Goal: Task Accomplishment & Management: Complete application form

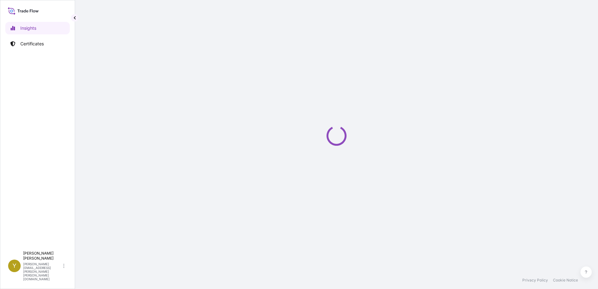
select select "2025"
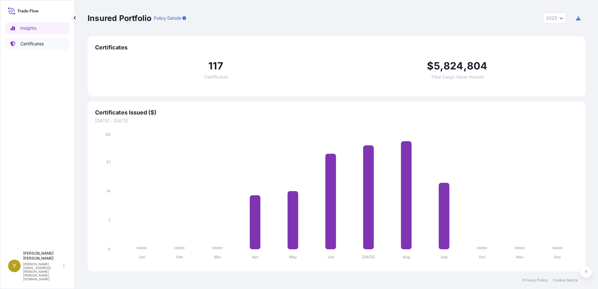
click at [29, 45] on p "Certificates" at bounding box center [31, 44] width 23 height 6
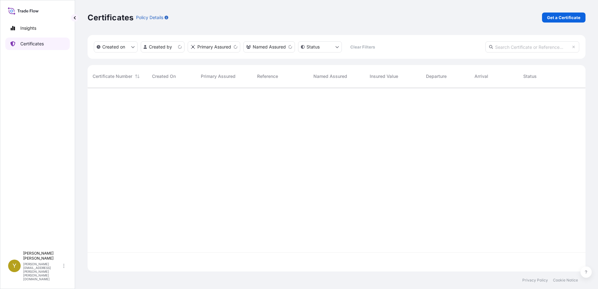
scroll to position [183, 493]
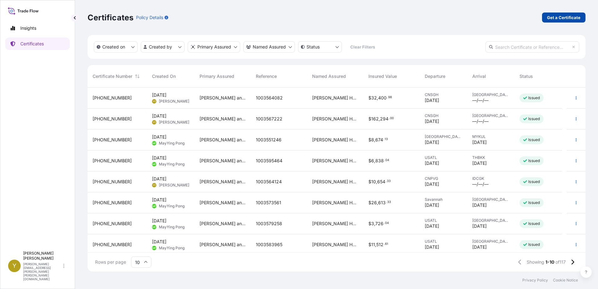
click at [562, 16] on p "Get a Certificate" at bounding box center [563, 17] width 33 height 6
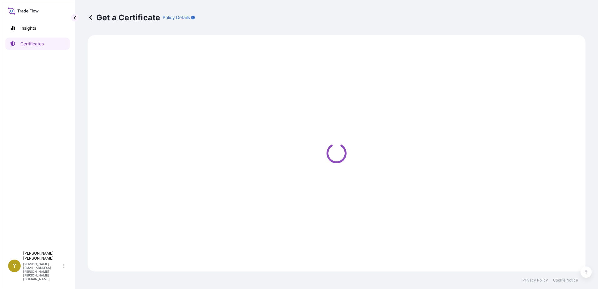
select select "Ocean Vessel"
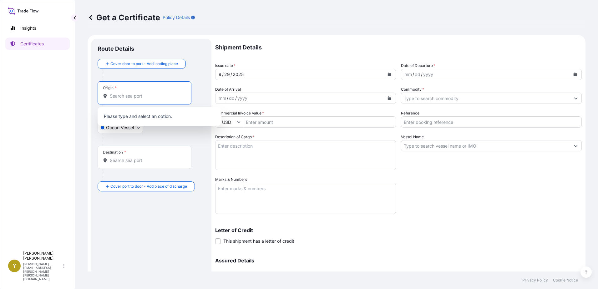
click at [148, 97] on input "Origin *" at bounding box center [147, 96] width 74 height 6
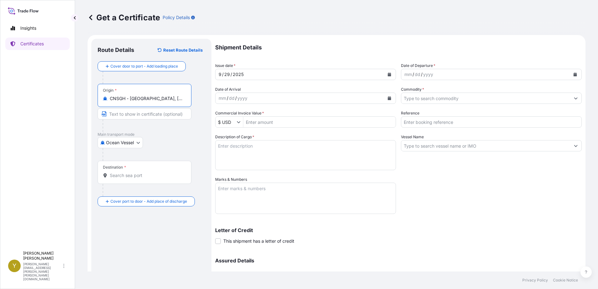
type input "CNSGH - [GEOGRAPHIC_DATA], [GEOGRAPHIC_DATA]"
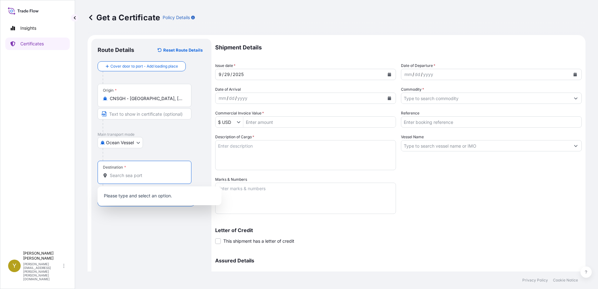
click at [136, 176] on input "Destination *" at bounding box center [147, 175] width 74 height 6
click at [137, 175] on input "Destination *" at bounding box center [147, 175] width 74 height 6
type input "b"
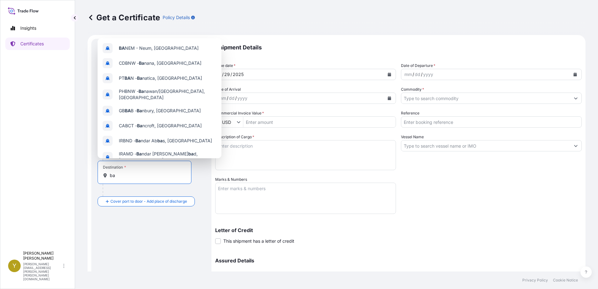
type input "b"
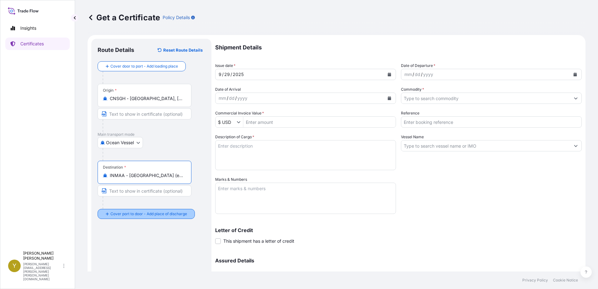
type input "INMAA - [GEOGRAPHIC_DATA] (ex [GEOGRAPHIC_DATA]), [GEOGRAPHIC_DATA]"
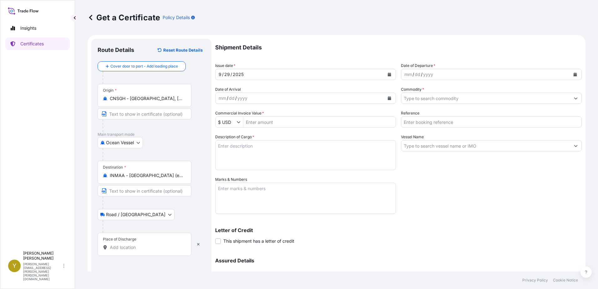
click at [134, 248] on input "Place of Discharge" at bounding box center [147, 247] width 74 height 6
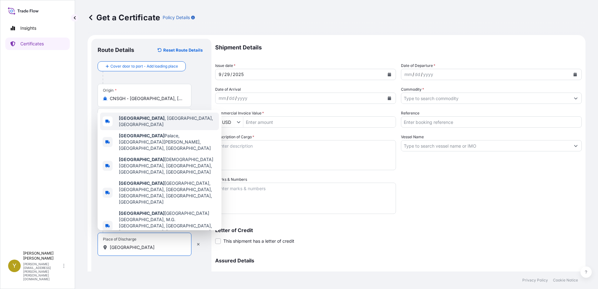
click at [183, 129] on div "[GEOGRAPHIC_DATA] , [GEOGRAPHIC_DATA], [GEOGRAPHIC_DATA]" at bounding box center [159, 122] width 119 height 18
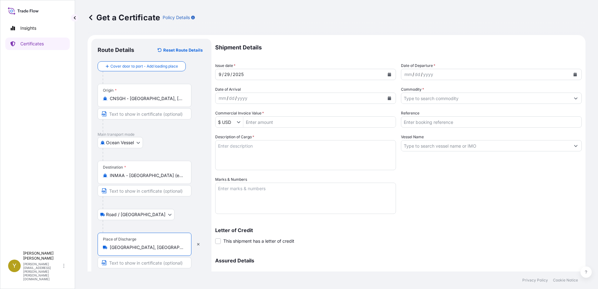
type input "[GEOGRAPHIC_DATA], [GEOGRAPHIC_DATA], [GEOGRAPHIC_DATA]"
click at [480, 74] on div "mm / dd / yyyy" at bounding box center [485, 74] width 169 height 11
click at [570, 72] on button "Calendar" at bounding box center [575, 74] width 10 height 10
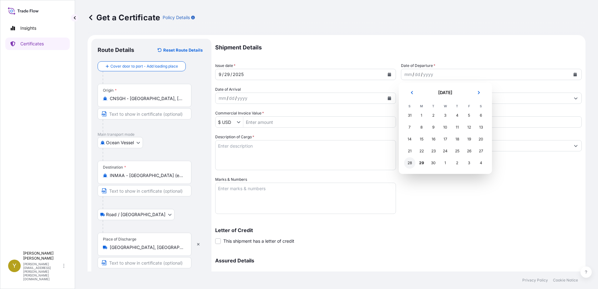
click at [409, 163] on div "28" at bounding box center [409, 162] width 11 height 11
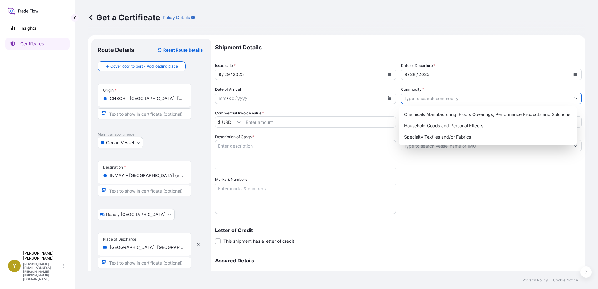
click at [501, 97] on input "Commodity *" at bounding box center [485, 98] width 169 height 11
click at [477, 114] on div "Chemicals Manufacturing, Floors Coverings, Performance Products and Solutions" at bounding box center [488, 114] width 173 height 11
type input "Chemicals Manufacturing, Floors Coverings, Performance Products and Solutions"
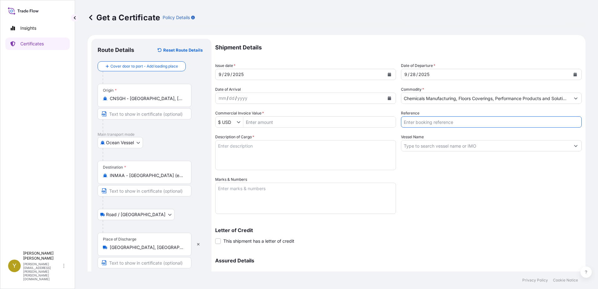
click at [471, 124] on input "Reference" at bounding box center [491, 121] width 181 height 11
type input "1003583296"
click at [320, 121] on input "Commercial Invoice Value *" at bounding box center [319, 121] width 152 height 11
type input "5,981.25"
click at [303, 154] on textarea "Description of Cargo *" at bounding box center [305, 155] width 181 height 30
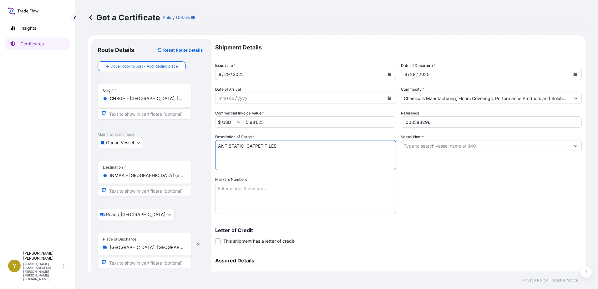
click at [254, 144] on textarea "ANTISTATIC CATPET TILES" at bounding box center [305, 155] width 181 height 30
drag, startPoint x: 300, startPoint y: 147, endPoint x: 306, endPoint y: 147, distance: 5.9
click at [303, 147] on textarea "ANTISTATIC CARPET TILES" at bounding box center [305, 155] width 181 height 30
type textarea "ANTISTATIC CARPET TILES"
click at [445, 146] on input "Vessel Name" at bounding box center [485, 145] width 169 height 11
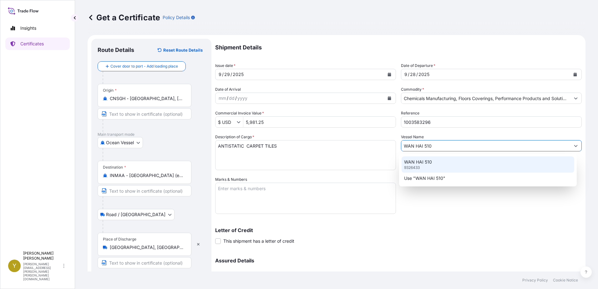
click at [432, 161] on div "WAN HAI [PHONE_NUMBER]" at bounding box center [488, 164] width 173 height 16
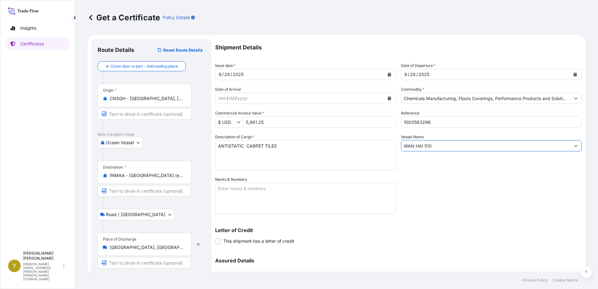
type input "WAN HAI 510"
click at [246, 191] on textarea "Marks & Numbers" at bounding box center [305, 198] width 181 height 31
type textarea "1003583296 CTS"
click at [381, 237] on div "Letter of Credit This shipment has a letter of credit Letter of credit * Letter…" at bounding box center [398, 236] width 366 height 17
click at [155, 262] on input "Text to appear on certificate" at bounding box center [145, 262] width 94 height 11
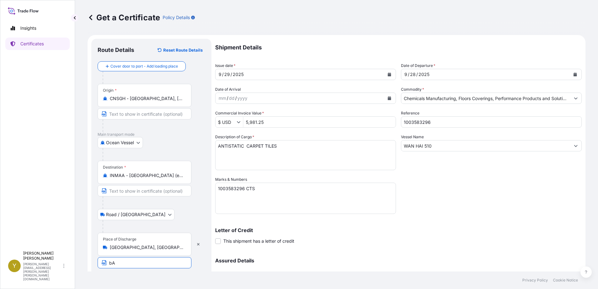
type input "b"
type input "[GEOGRAPHIC_DATA]"
click at [456, 229] on p "Letter of Credit" at bounding box center [398, 230] width 366 height 5
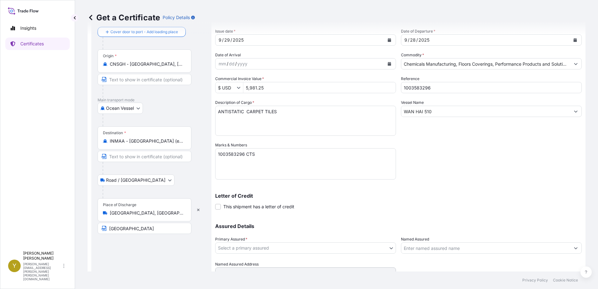
scroll to position [63, 0]
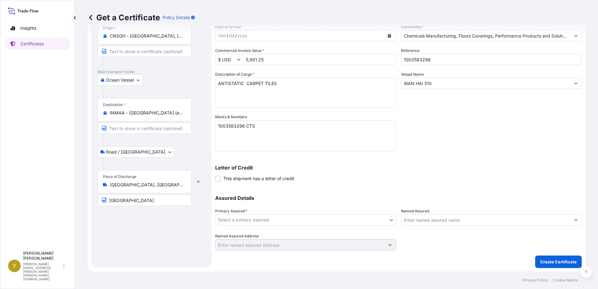
click at [250, 219] on body "Insights Certificates Y [PERSON_NAME] [PERSON_NAME][EMAIL_ADDRESS][PERSON_NAME]…" at bounding box center [299, 144] width 598 height 289
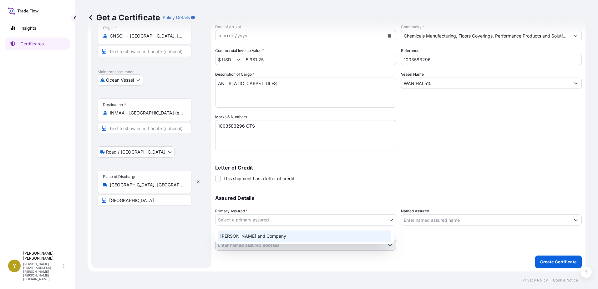
click at [257, 237] on div "[PERSON_NAME] and Company" at bounding box center [305, 235] width 174 height 11
select select "31531"
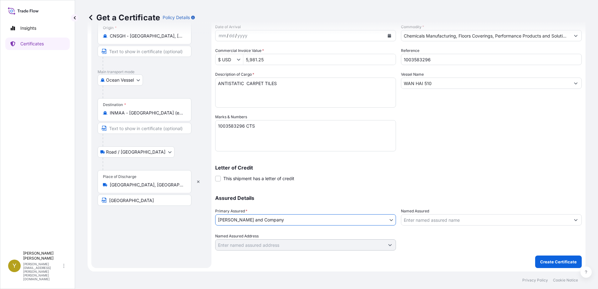
click at [482, 221] on input "Named Assured" at bounding box center [485, 219] width 169 height 11
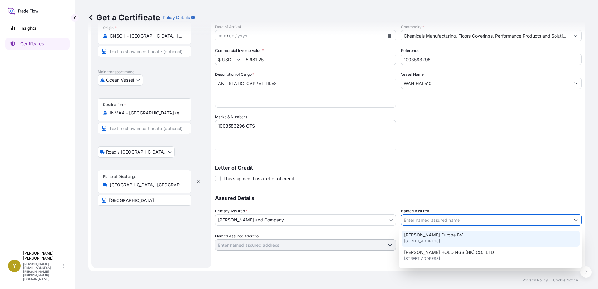
scroll to position [125, 0]
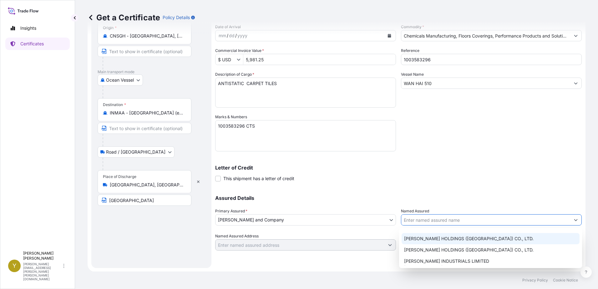
click at [477, 239] on span "[PERSON_NAME] HOLDINGS ([GEOGRAPHIC_DATA]) CO., LTD." at bounding box center [468, 238] width 129 height 6
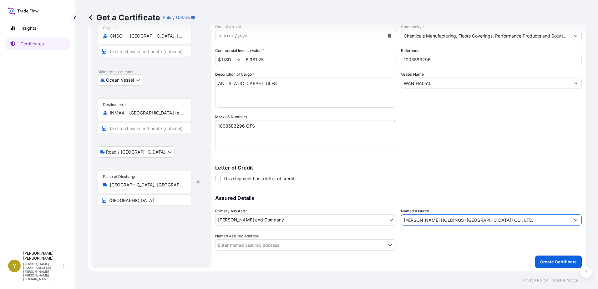
drag, startPoint x: 516, startPoint y: 220, endPoint x: 382, endPoint y: 218, distance: 133.8
click at [383, 219] on div "Assured Details Primary Assured * [PERSON_NAME] and Company [PERSON_NAME] and C…" at bounding box center [398, 219] width 366 height 63
click at [505, 221] on input "[PERSON_NAME] HOLDINGS ([GEOGRAPHIC_DATA]) CO., LTD." at bounding box center [485, 219] width 169 height 11
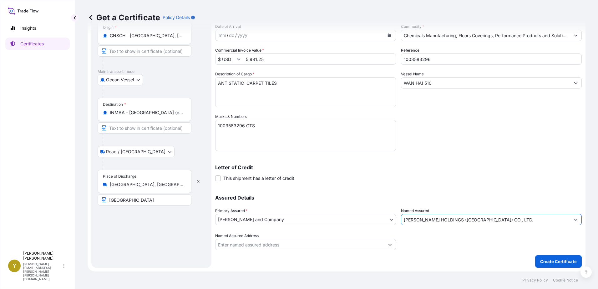
drag, startPoint x: 515, startPoint y: 219, endPoint x: 391, endPoint y: 219, distance: 124.8
click at [391, 219] on div "Assured Details Primary Assured * [PERSON_NAME] and Company [PERSON_NAME] and C…" at bounding box center [398, 219] width 366 height 63
click at [506, 220] on input "[PERSON_NAME] HOLDINGS ([GEOGRAPHIC_DATA]) CO., LTD." at bounding box center [485, 219] width 169 height 11
drag, startPoint x: 506, startPoint y: 220, endPoint x: 404, endPoint y: 214, distance: 101.8
click at [445, 219] on input "[PERSON_NAME] HOLDINGS ([GEOGRAPHIC_DATA]) CO., LTD." at bounding box center [485, 219] width 169 height 11
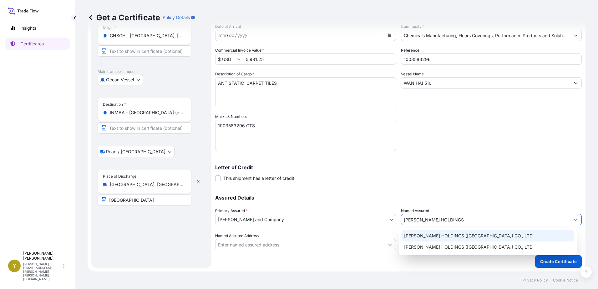
click at [420, 234] on span "[PERSON_NAME] HOLDINGS ([GEOGRAPHIC_DATA]) CO., LTD." at bounding box center [468, 236] width 129 height 6
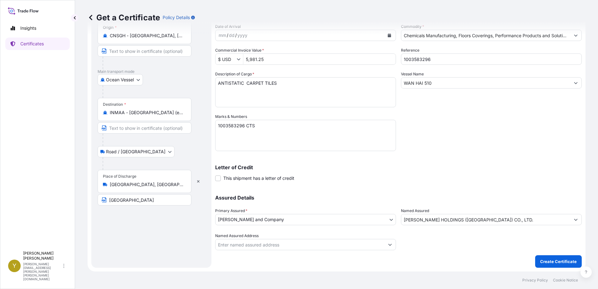
click at [422, 241] on div at bounding box center [491, 242] width 181 height 18
click at [330, 245] on input "Named Assured Address" at bounding box center [299, 244] width 169 height 11
click at [444, 257] on div "Shipment Details Issue date * [DATE] Date of Departure * [DATE] Date of Arrival…" at bounding box center [398, 122] width 366 height 292
click at [522, 218] on input "[PERSON_NAME] HOLDINGS ([GEOGRAPHIC_DATA]) CO., LTD." at bounding box center [485, 219] width 169 height 11
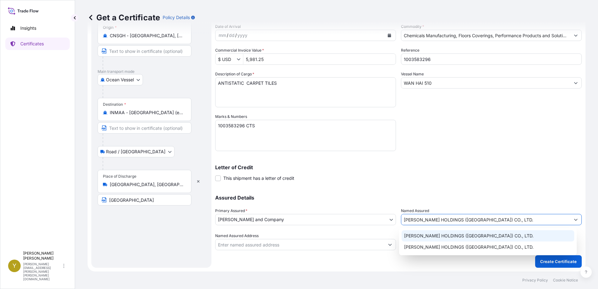
drag, startPoint x: 508, startPoint y: 218, endPoint x: 446, endPoint y: 219, distance: 62.2
click at [446, 219] on input "[PERSON_NAME] HOLDINGS ([GEOGRAPHIC_DATA]) CO., LTD." at bounding box center [485, 219] width 169 height 11
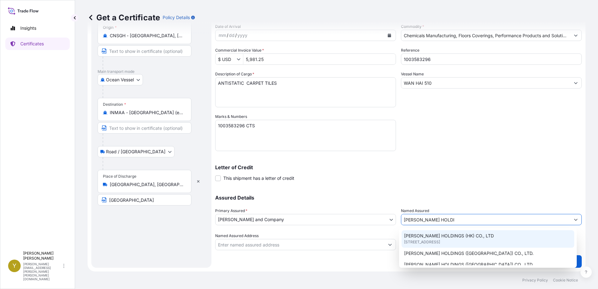
click at [440, 243] on span "[STREET_ADDRESS]" at bounding box center [422, 242] width 36 height 6
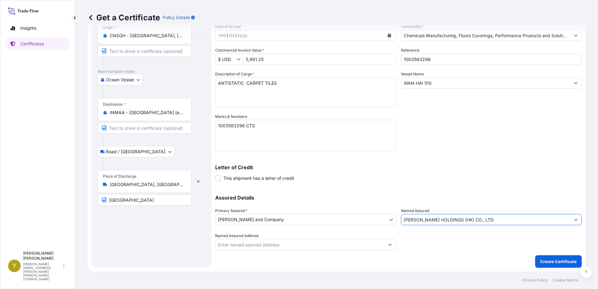
click at [491, 219] on input "[PERSON_NAME] HOLDINGS (HK) CO., LTD" at bounding box center [485, 219] width 169 height 11
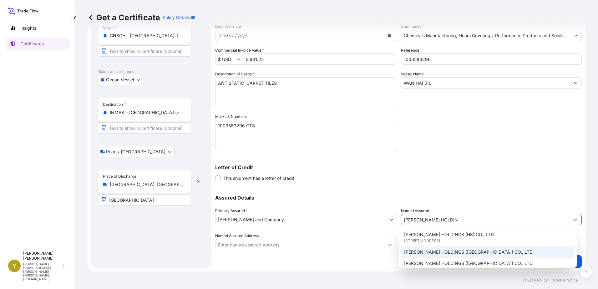
scroll to position [0, 0]
click at [502, 253] on div "[PERSON_NAME] HOLDINGS ([GEOGRAPHIC_DATA]) CO., LTD." at bounding box center [488, 253] width 173 height 11
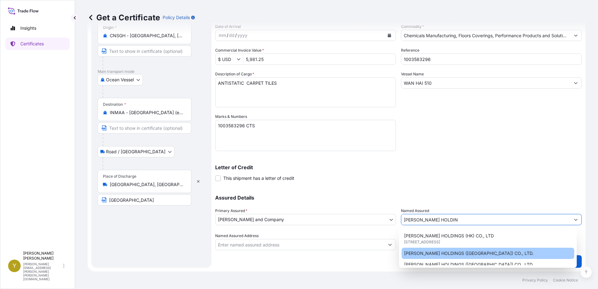
type input "[PERSON_NAME] HOLDINGS ([GEOGRAPHIC_DATA]) CO., LTD."
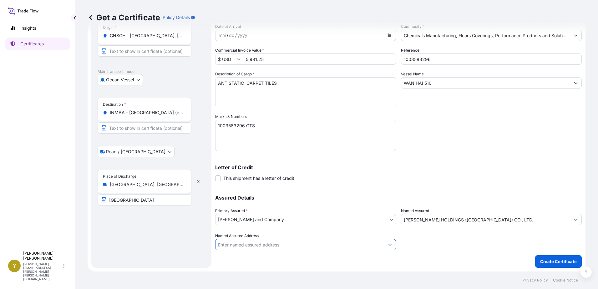
click at [315, 243] on input "Named Assured Address" at bounding box center [299, 244] width 169 height 11
click at [508, 255] on div "Shipment Details Issue date * [DATE] Date of Departure * [DATE] Date of Arrival…" at bounding box center [398, 122] width 366 height 292
click at [314, 242] on input "Named Assured Address" at bounding box center [299, 244] width 169 height 11
drag, startPoint x: 357, startPoint y: 245, endPoint x: 191, endPoint y: 232, distance: 166.6
click at [191, 232] on form "Route Details Reset Route Details Cover door to port - Add loading place Place …" at bounding box center [337, 121] width 498 height 299
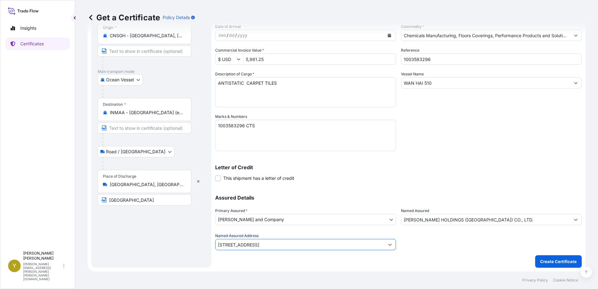
type input "[STREET_ADDRESS]"
click at [366, 259] on div "Shipment Details Issue date * [DATE] Date of Departure * [DATE] Date of Arrival…" at bounding box center [398, 122] width 366 height 292
click at [358, 244] on input "Named Assured Address" at bounding box center [299, 244] width 169 height 11
paste input "[STREET_ADDRESS]"
type input "[STREET_ADDRESS]"
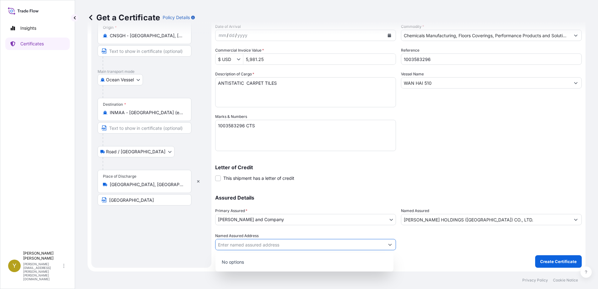
click at [428, 246] on div at bounding box center [491, 242] width 181 height 18
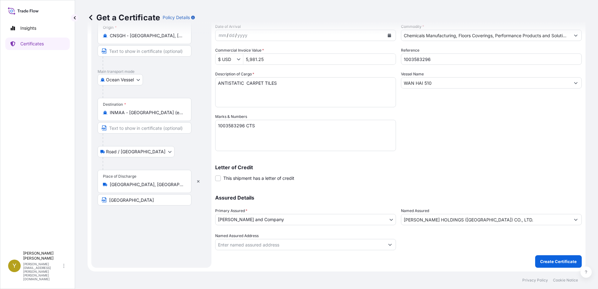
click at [389, 242] on button "Show suggestions" at bounding box center [389, 244] width 11 height 11
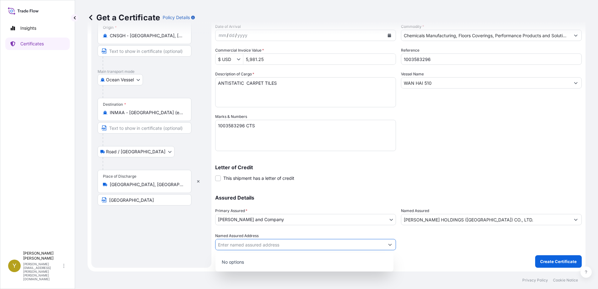
click at [237, 246] on input "Named Assured Address" at bounding box center [299, 244] width 169 height 11
paste input "[STREET_ADDRESS]"
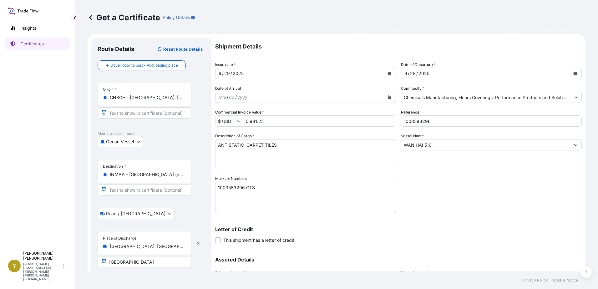
scroll to position [0, 0]
type input "[STREET_ADDRESS]"
click at [245, 188] on textarea "1003583296 CTS" at bounding box center [305, 197] width 181 height 31
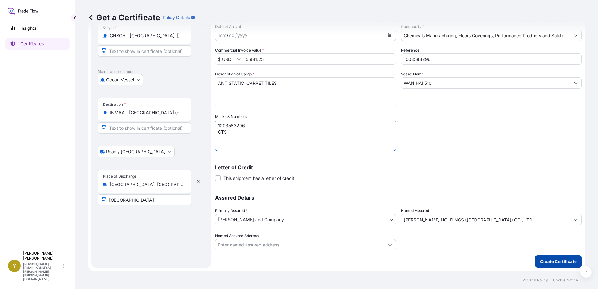
type textarea "1003583296 CTS"
click at [553, 257] on button "Create Certificate" at bounding box center [558, 261] width 47 height 13
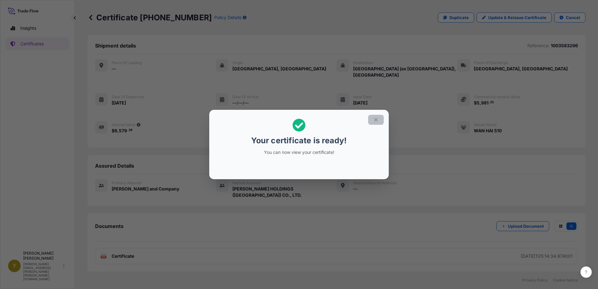
click at [373, 121] on icon "button" at bounding box center [376, 120] width 6 height 6
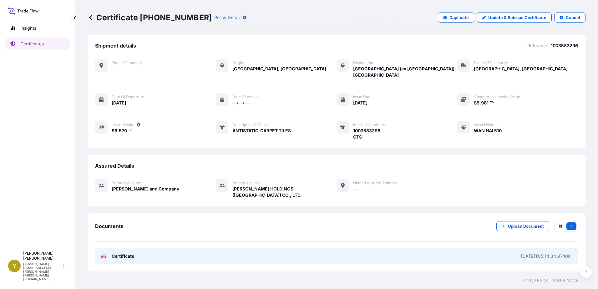
click at [116, 253] on span "Certificate" at bounding box center [123, 256] width 23 height 6
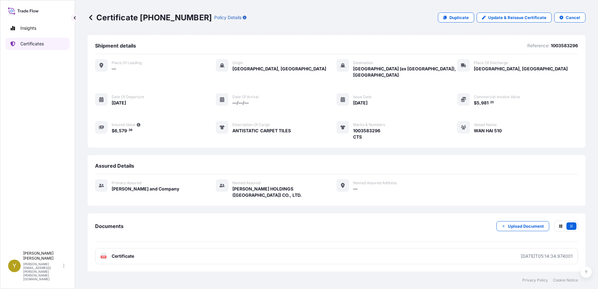
click at [31, 43] on p "Certificates" at bounding box center [31, 44] width 23 height 6
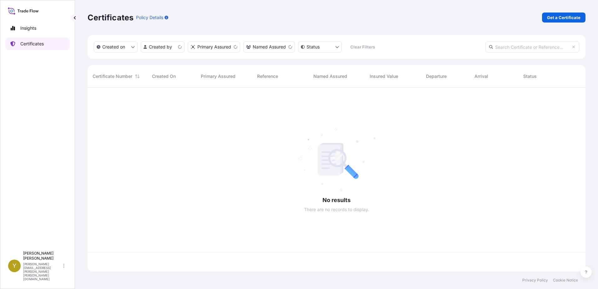
scroll to position [183, 493]
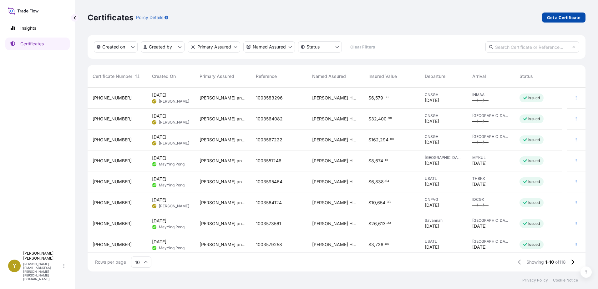
click at [564, 15] on p "Get a Certificate" at bounding box center [563, 17] width 33 height 6
select select "Ocean Vessel"
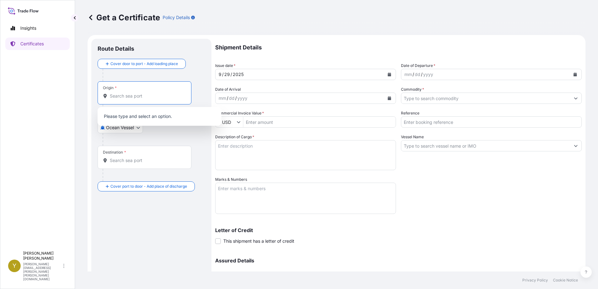
click at [118, 94] on input "Origin *" at bounding box center [147, 96] width 74 height 6
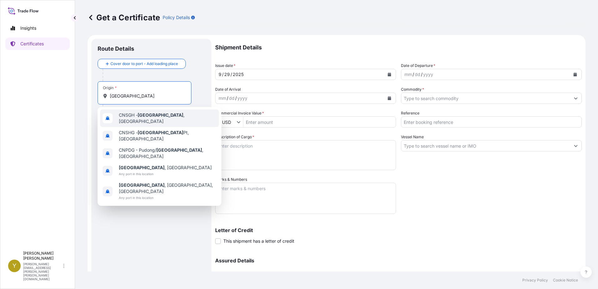
click at [138, 113] on div "CNSGH - [GEOGRAPHIC_DATA] , [GEOGRAPHIC_DATA]" at bounding box center [159, 118] width 119 height 18
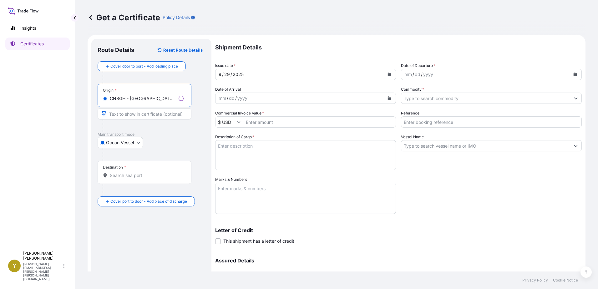
type input "CNSGH - [GEOGRAPHIC_DATA], [GEOGRAPHIC_DATA]"
click at [148, 178] on input "Destination *" at bounding box center [147, 175] width 74 height 6
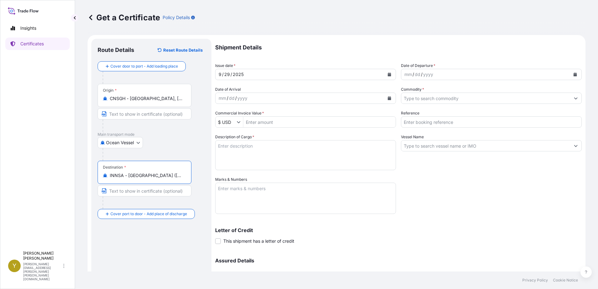
type input "INNSA - [GEOGRAPHIC_DATA] ([PERSON_NAME]), [GEOGRAPHIC_DATA]"
click at [484, 72] on div "mm / dd / yyyy" at bounding box center [485, 74] width 169 height 11
click at [460, 73] on div "mm / dd / yyyy" at bounding box center [485, 74] width 169 height 11
click at [573, 75] on icon "Calendar" at bounding box center [574, 75] width 3 height 4
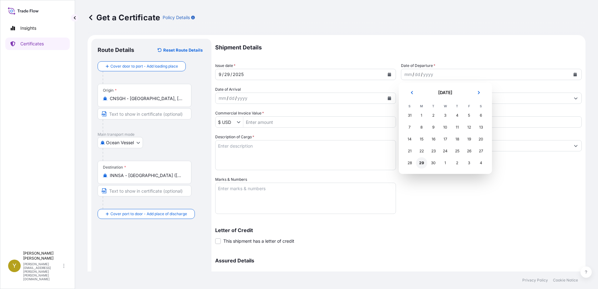
click at [422, 163] on div "29" at bounding box center [421, 162] width 11 height 11
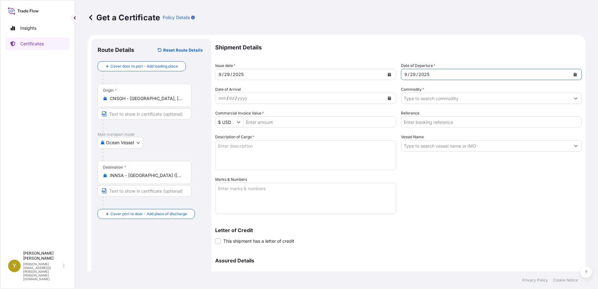
click at [445, 100] on input "Commodity *" at bounding box center [485, 98] width 169 height 11
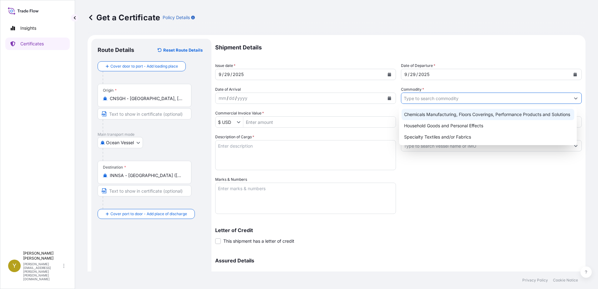
click at [452, 115] on div "Chemicals Manufacturing, Floors Coverings, Performance Products and Solutions" at bounding box center [488, 114] width 173 height 11
type input "Chemicals Manufacturing, Floors Coverings, Performance Products and Solutions"
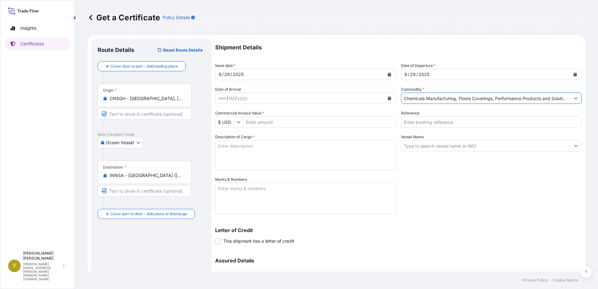
click at [314, 121] on input "Commercial Invoice Value *" at bounding box center [319, 121] width 152 height 11
type input "58,411.25"
click at [438, 124] on input "Reference" at bounding box center [491, 121] width 181 height 11
type input "1003576848"
click at [303, 148] on textarea "Description of Cargo *" at bounding box center [305, 155] width 181 height 30
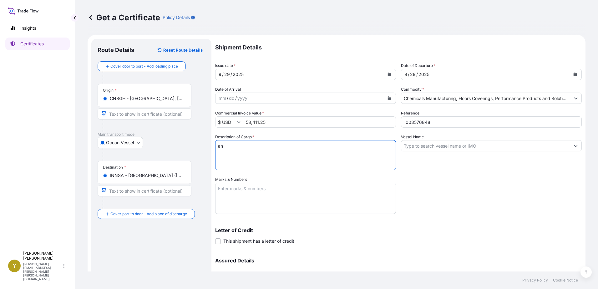
type textarea "a"
type textarea "ANTISTATIC CARPET TILES"
click at [481, 145] on input "Vessel Name" at bounding box center [485, 145] width 169 height 11
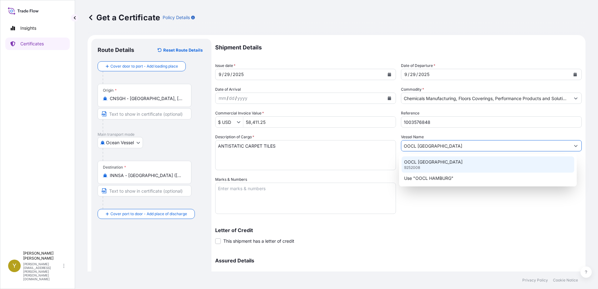
click at [436, 163] on p "OOCL [GEOGRAPHIC_DATA]" at bounding box center [433, 162] width 58 height 6
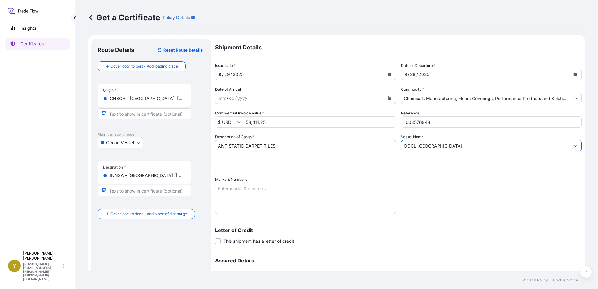
type input "OOCL [GEOGRAPHIC_DATA]"
click at [267, 191] on textarea "Marks & Numbers" at bounding box center [305, 198] width 181 height 31
type textarea "V"
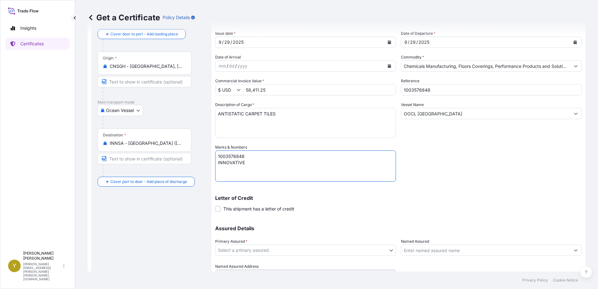
scroll to position [63, 0]
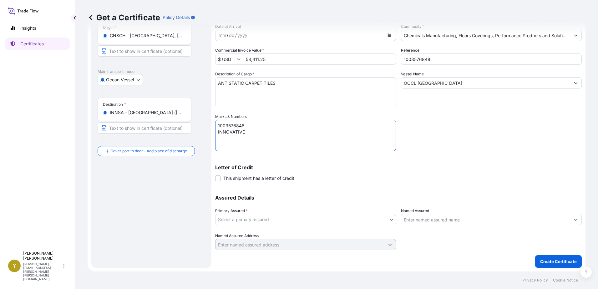
type textarea "1003576848 INNOVATIVE"
click at [297, 221] on body "Insights Certificates Y [PERSON_NAME] [PERSON_NAME][EMAIL_ADDRESS][PERSON_NAME]…" at bounding box center [299, 144] width 598 height 289
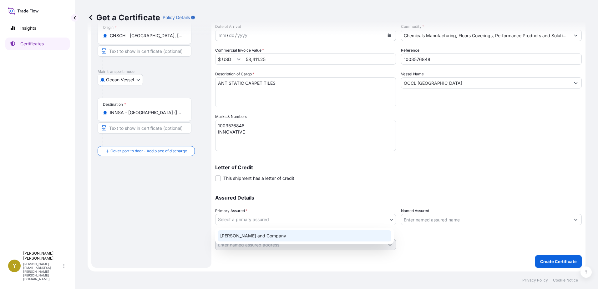
click at [295, 240] on div "[PERSON_NAME] and Company" at bounding box center [305, 235] width 174 height 11
select select "31531"
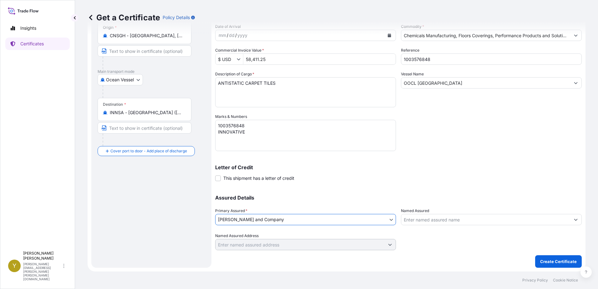
drag, startPoint x: 440, startPoint y: 225, endPoint x: 444, endPoint y: 223, distance: 4.1
click at [441, 224] on input "Named Assured" at bounding box center [485, 219] width 169 height 11
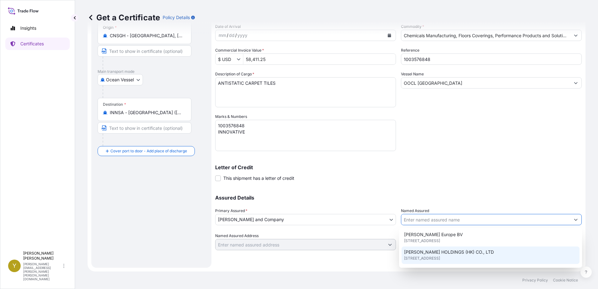
scroll to position [125, 0]
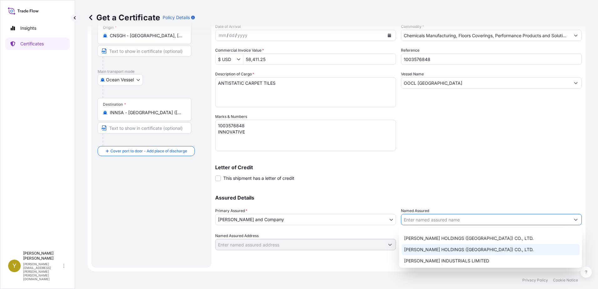
click at [468, 249] on span "[PERSON_NAME] HOLDINGS ([GEOGRAPHIC_DATA]) CO., LTD." at bounding box center [468, 249] width 129 height 6
type input "[PERSON_NAME] HOLDINGS ([GEOGRAPHIC_DATA]) CO., LTD."
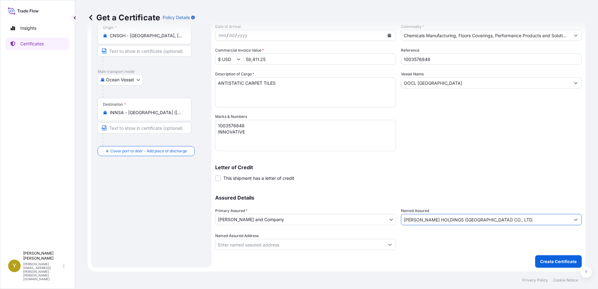
click at [482, 243] on div at bounding box center [491, 242] width 181 height 18
click at [267, 246] on input "Named Assured Address" at bounding box center [299, 244] width 169 height 11
paste input "[STREET_ADDRESS]"
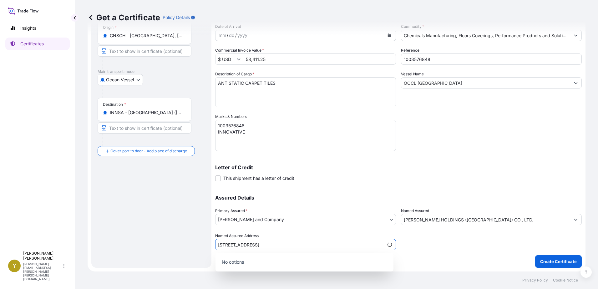
type input "[STREET_ADDRESS]"
click at [445, 245] on div at bounding box center [491, 242] width 181 height 18
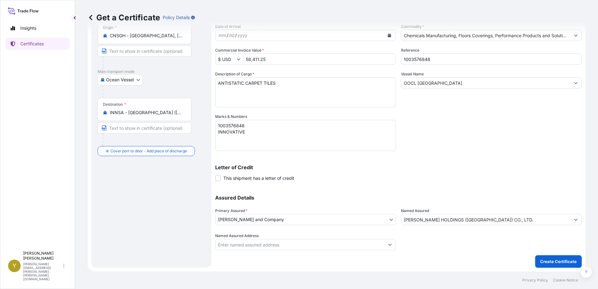
click at [331, 245] on input "Named Assured Address" at bounding box center [299, 244] width 169 height 11
paste input "[STREET_ADDRESS]"
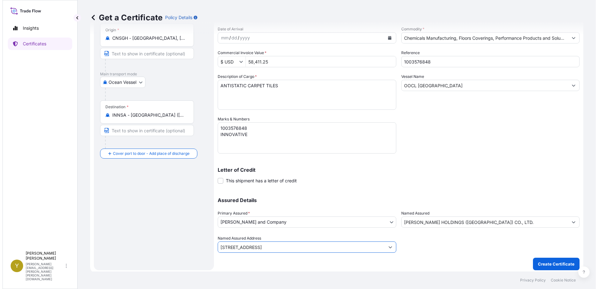
scroll to position [63, 0]
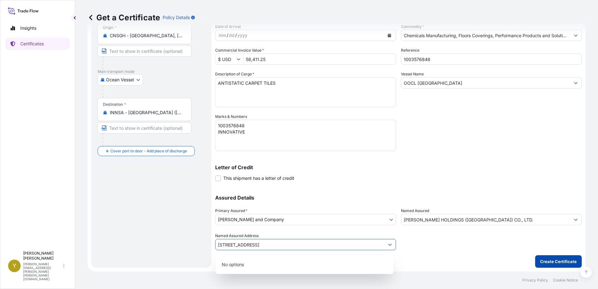
type input "[STREET_ADDRESS]"
click at [554, 259] on p "Create Certificate" at bounding box center [558, 261] width 37 height 6
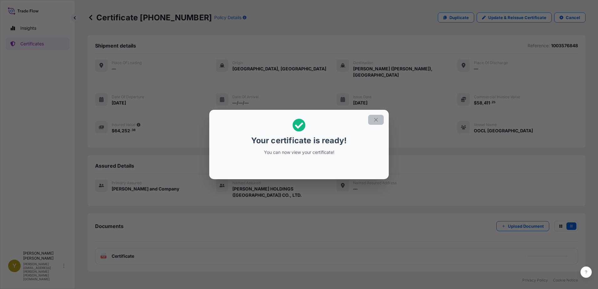
click at [376, 120] on icon "button" at bounding box center [376, 120] width 6 height 6
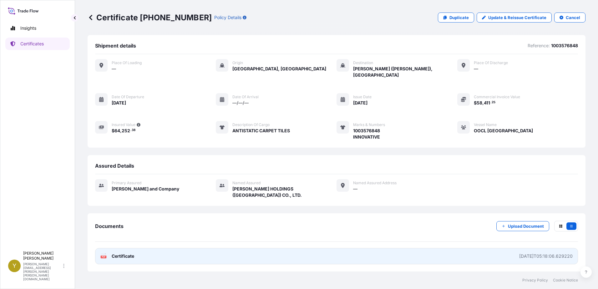
click at [291, 248] on link "PDF Certificate [DATE]T05:18:06.629220" at bounding box center [336, 256] width 483 height 16
